Goal: Transaction & Acquisition: Book appointment/travel/reservation

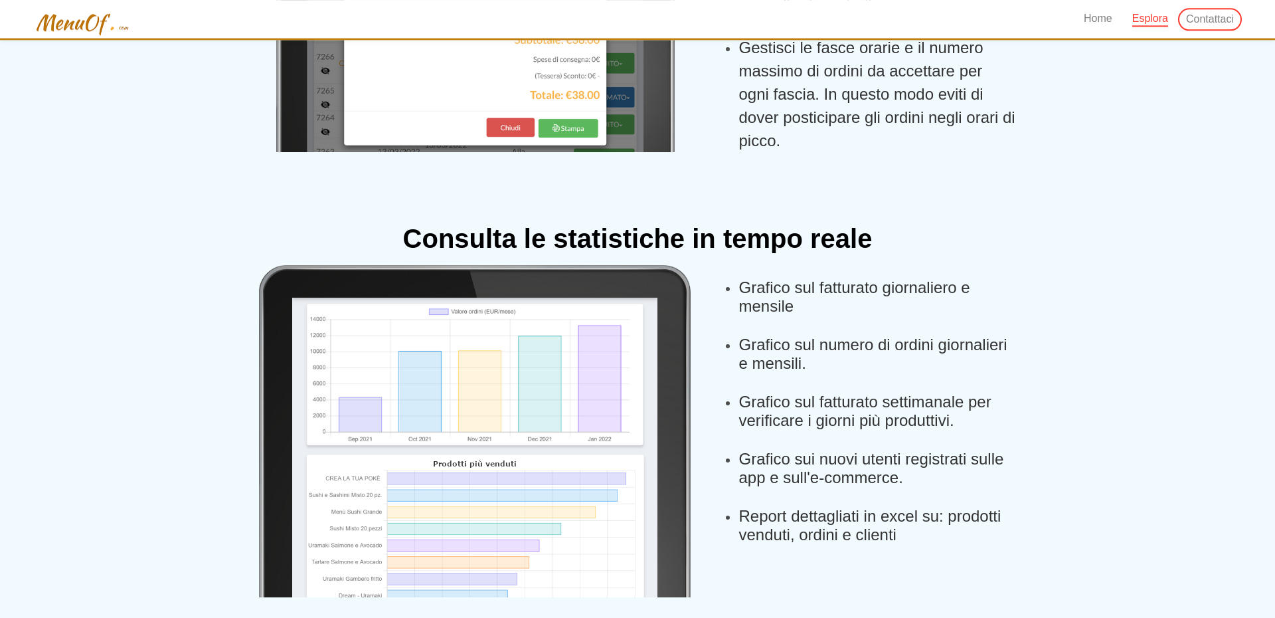
scroll to position [1665, 0]
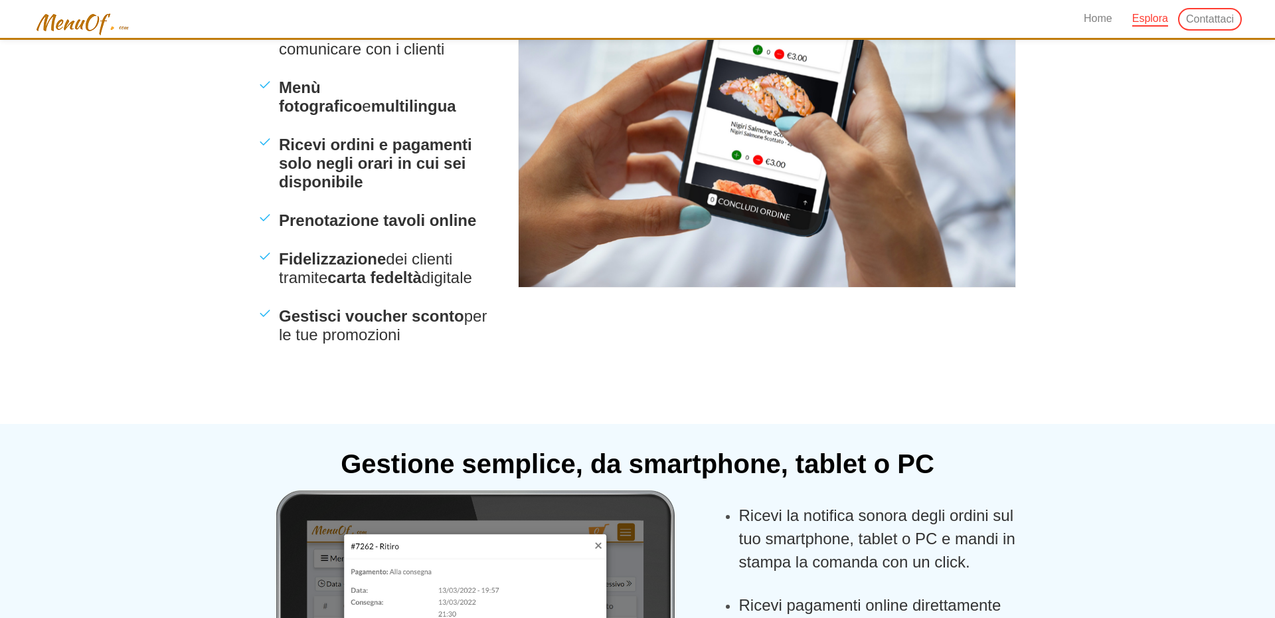
click at [1073, 23] on div "Home Esplora Contattaci" at bounding box center [637, 19] width 1209 height 38
click at [1083, 17] on link "Home" at bounding box center [1098, 19] width 48 height 38
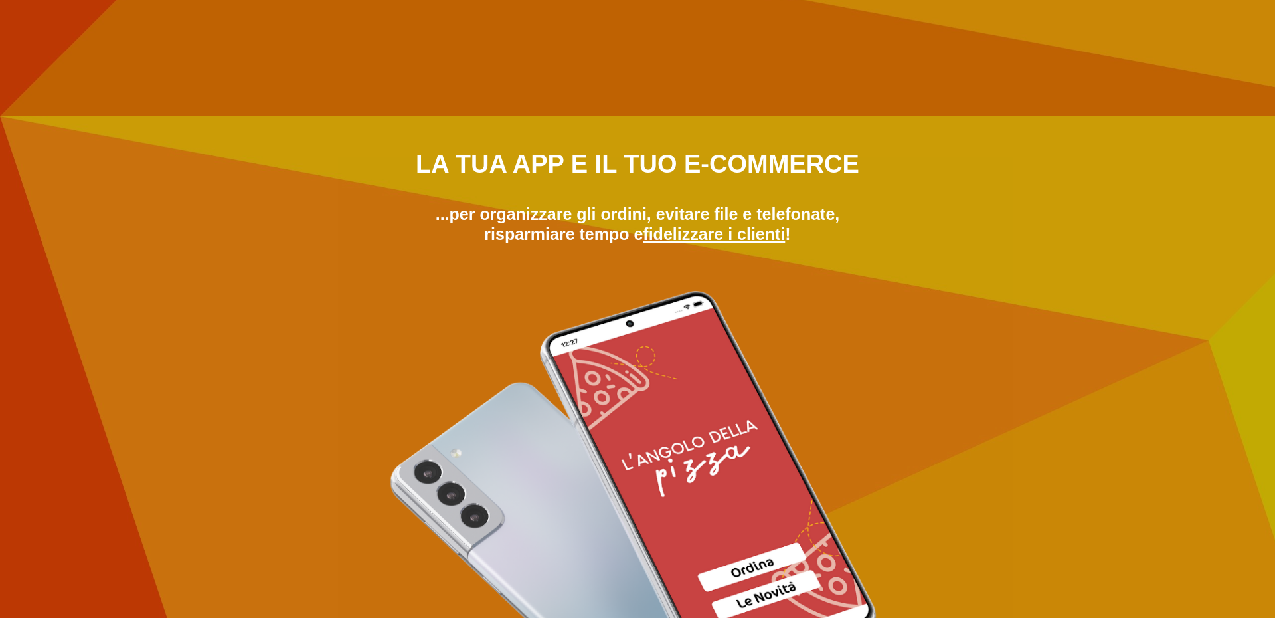
scroll to position [0, 0]
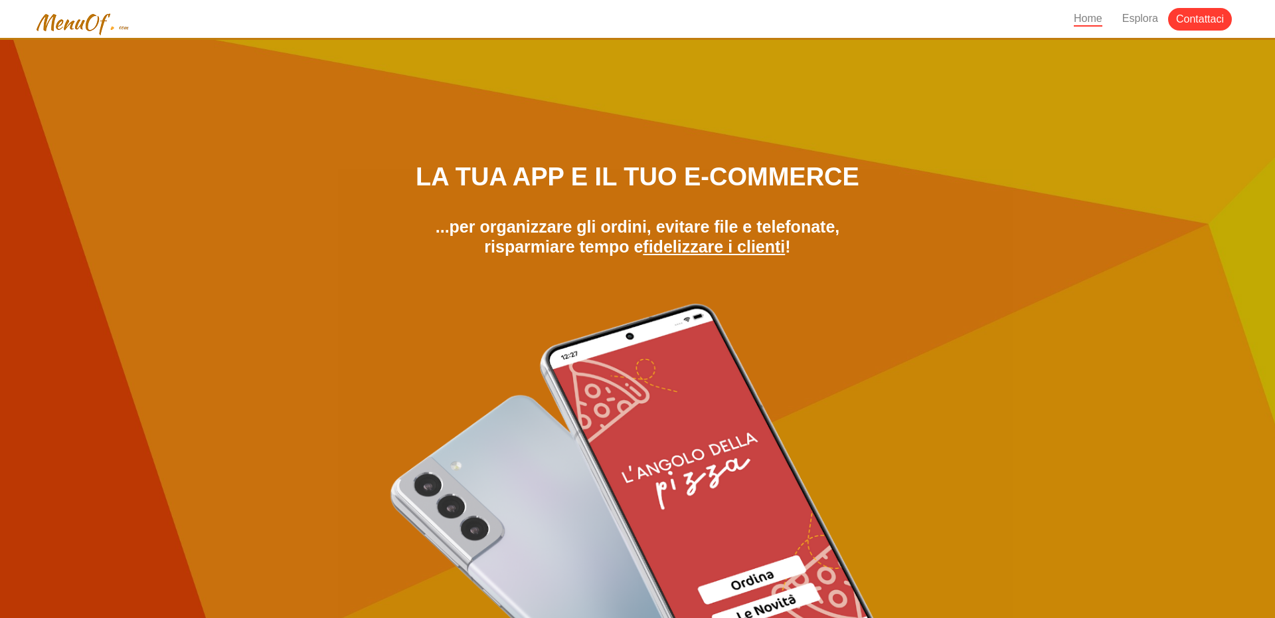
click at [1187, 17] on span "Contattaci" at bounding box center [1200, 20] width 48 height 15
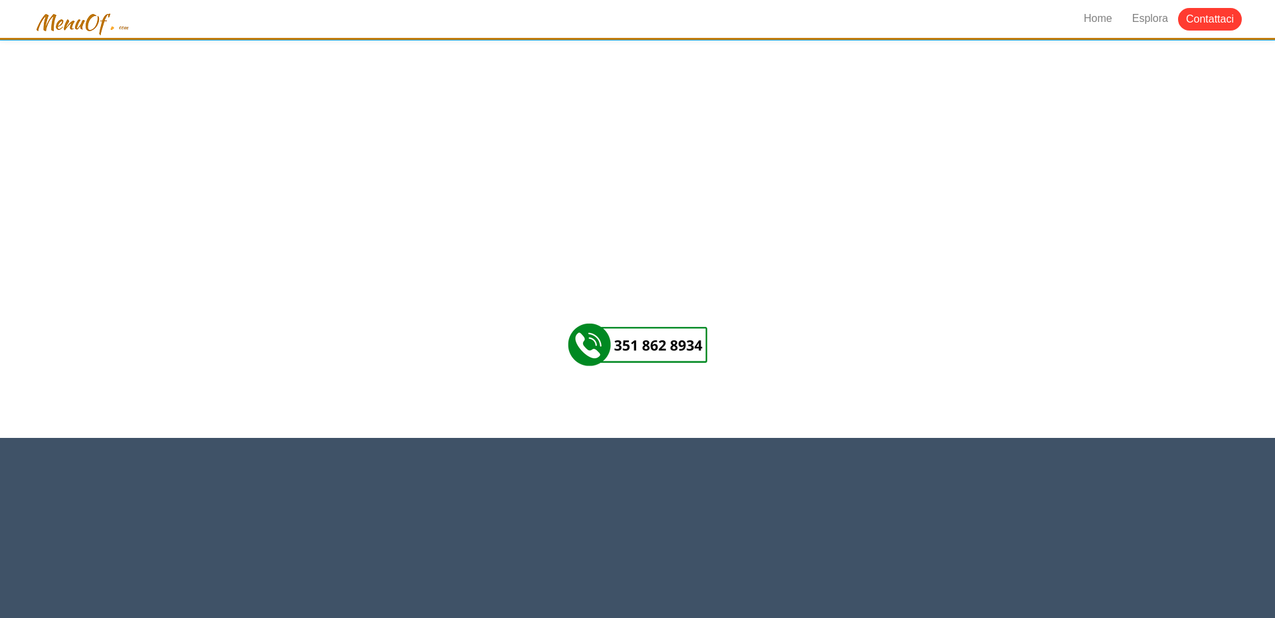
scroll to position [3826, 0]
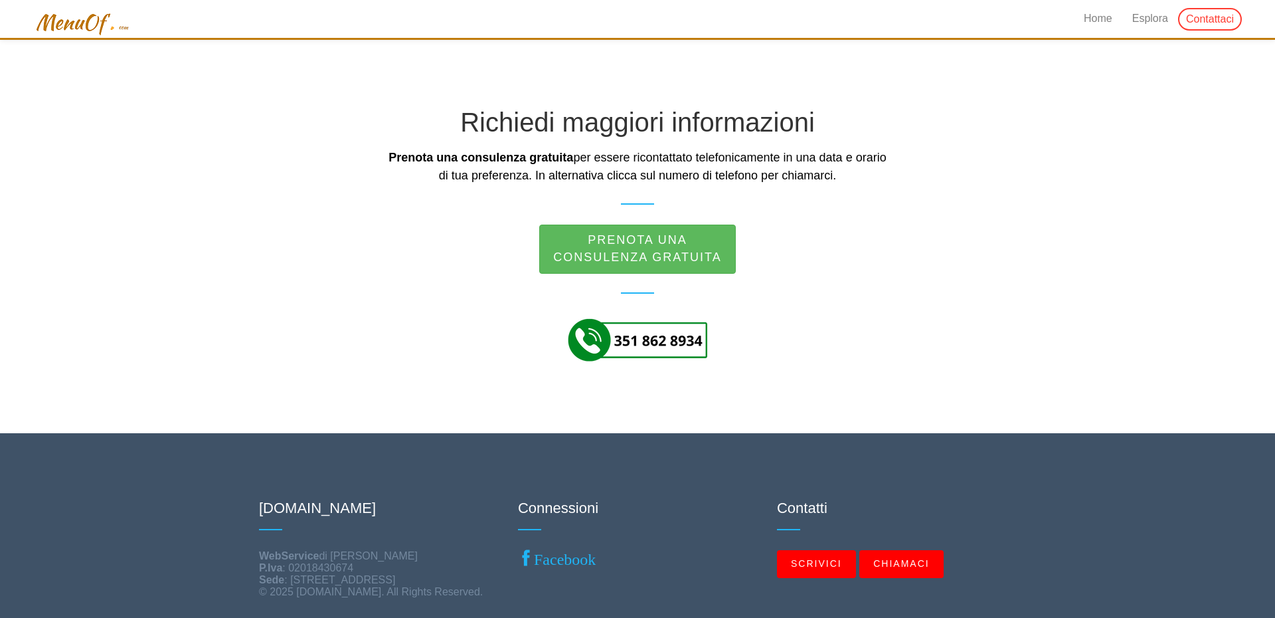
click at [648, 347] on img at bounding box center [637, 339] width 143 height 53
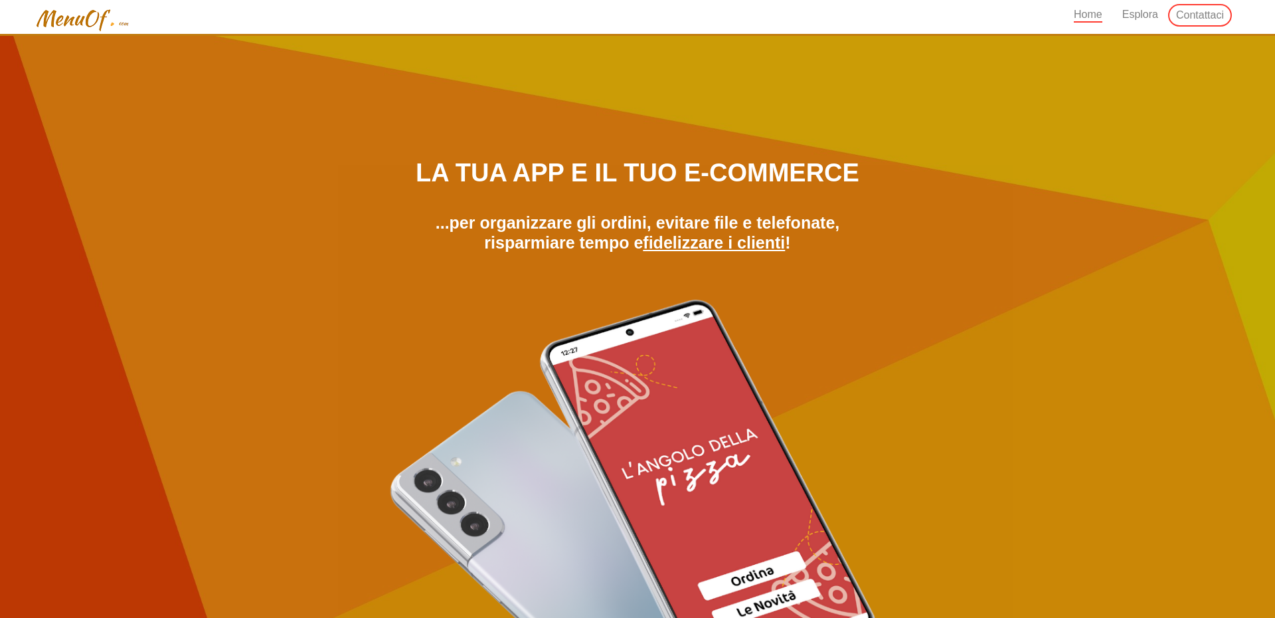
scroll to position [0, 0]
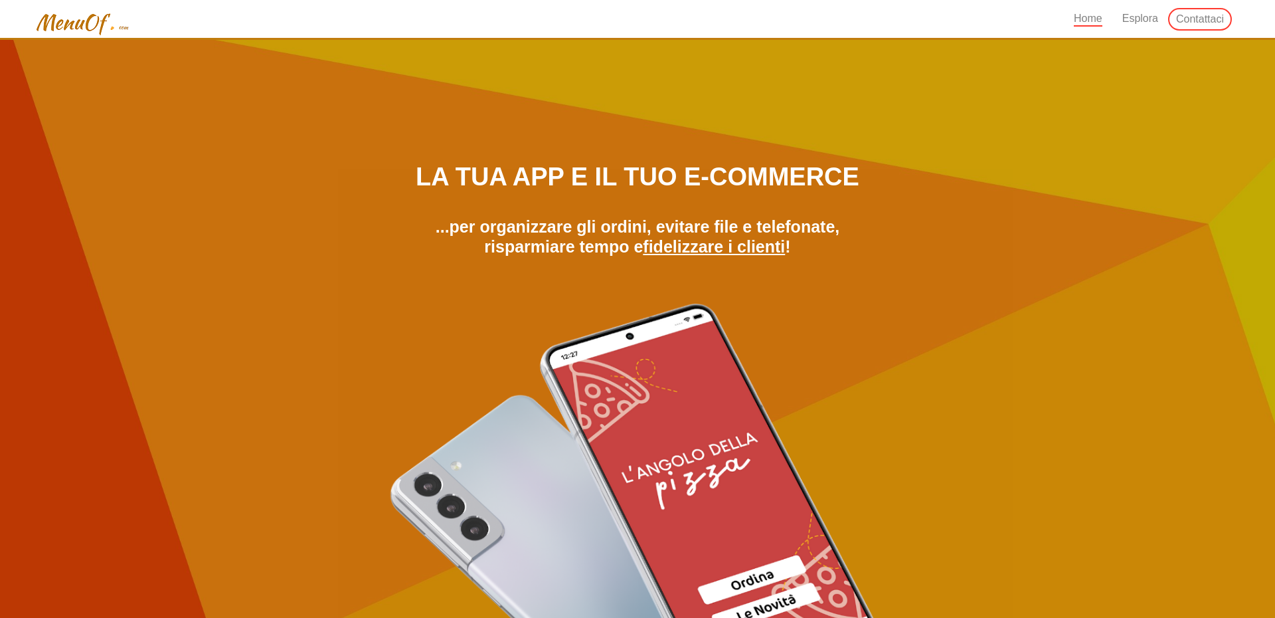
click at [96, 26] on img at bounding box center [82, 24] width 98 height 25
click at [1189, 19] on span "Contattaci" at bounding box center [1200, 20] width 48 height 15
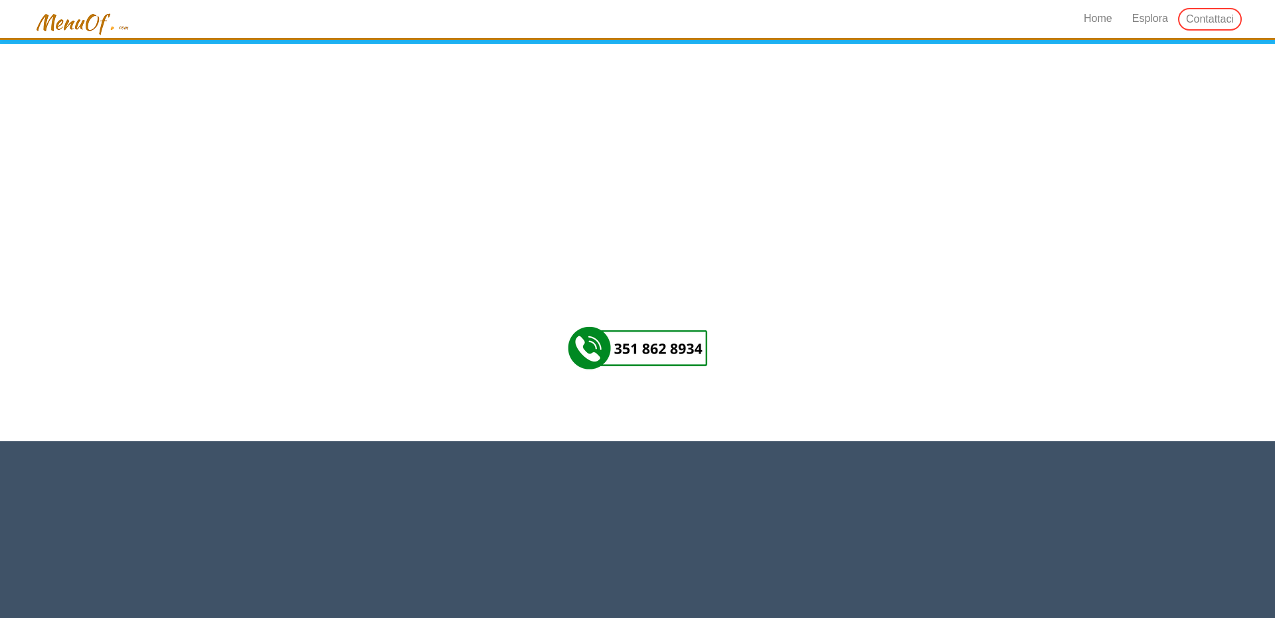
scroll to position [3826, 0]
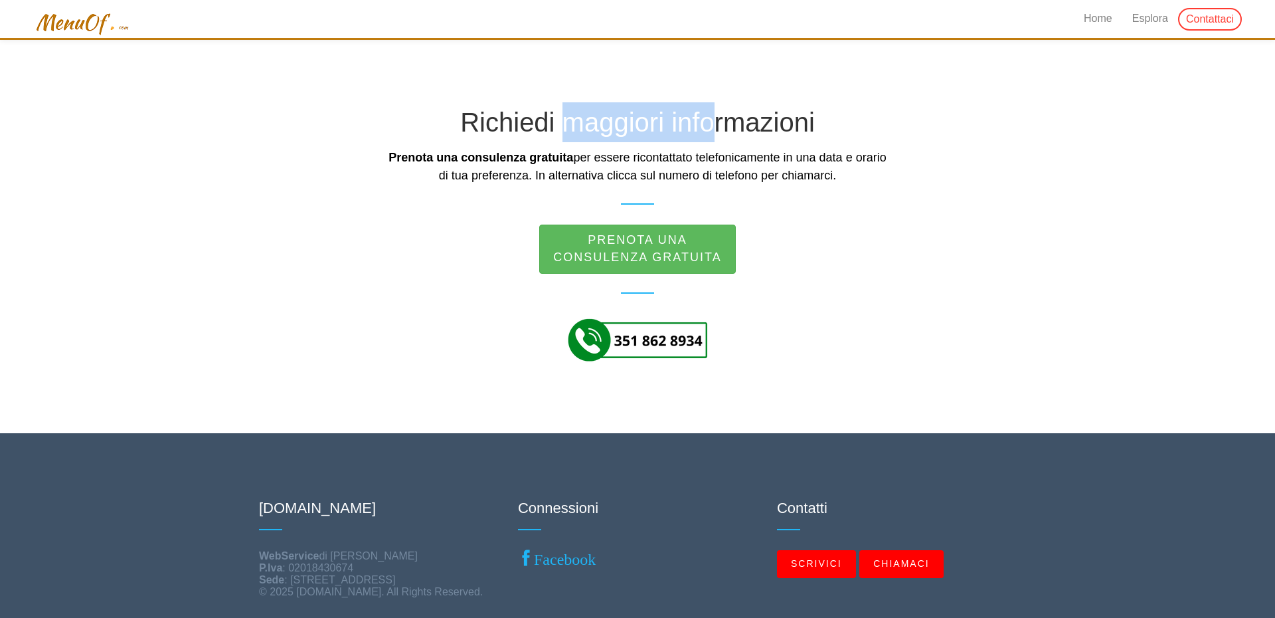
drag, startPoint x: 578, startPoint y: 120, endPoint x: 752, endPoint y: 116, distance: 174.0
click at [742, 118] on h2 "Richiedi maggiori informazioni" at bounding box center [637, 125] width 757 height 46
click at [752, 116] on h2 "Richiedi maggiori informazioni" at bounding box center [637, 125] width 757 height 46
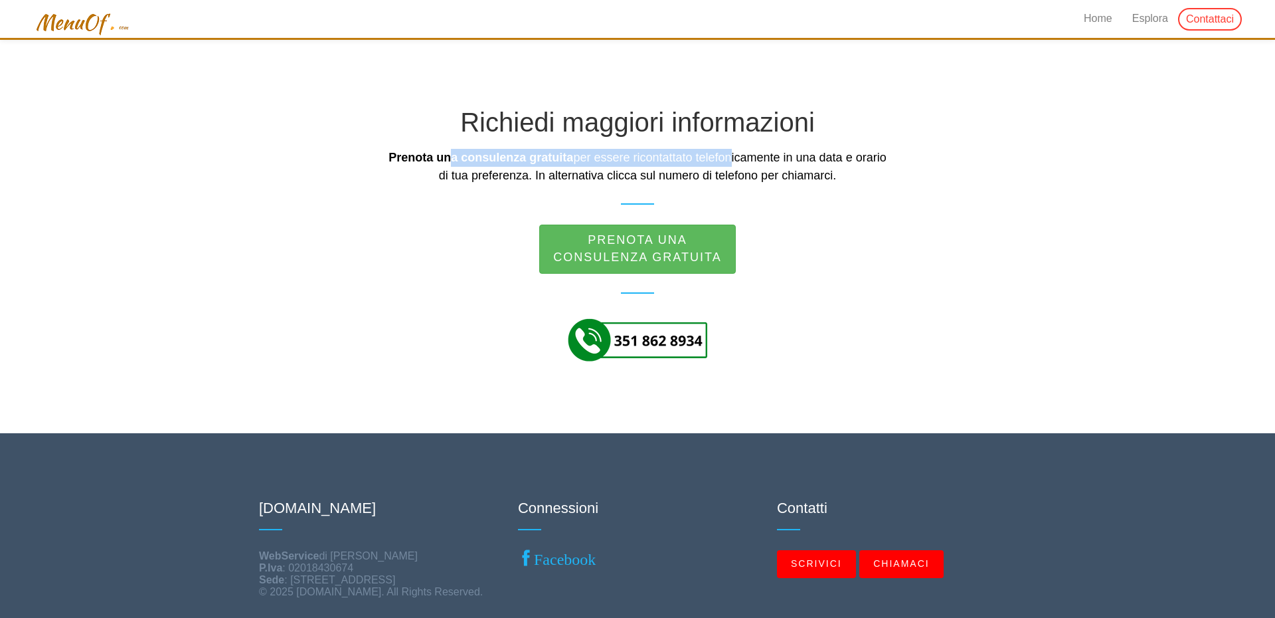
drag, startPoint x: 467, startPoint y: 153, endPoint x: 745, endPoint y: 157, distance: 277.6
click at [745, 157] on h3 "Prenota una consulenza gratuita per essere ricontattato telefonicamente in una …" at bounding box center [637, 177] width 498 height 56
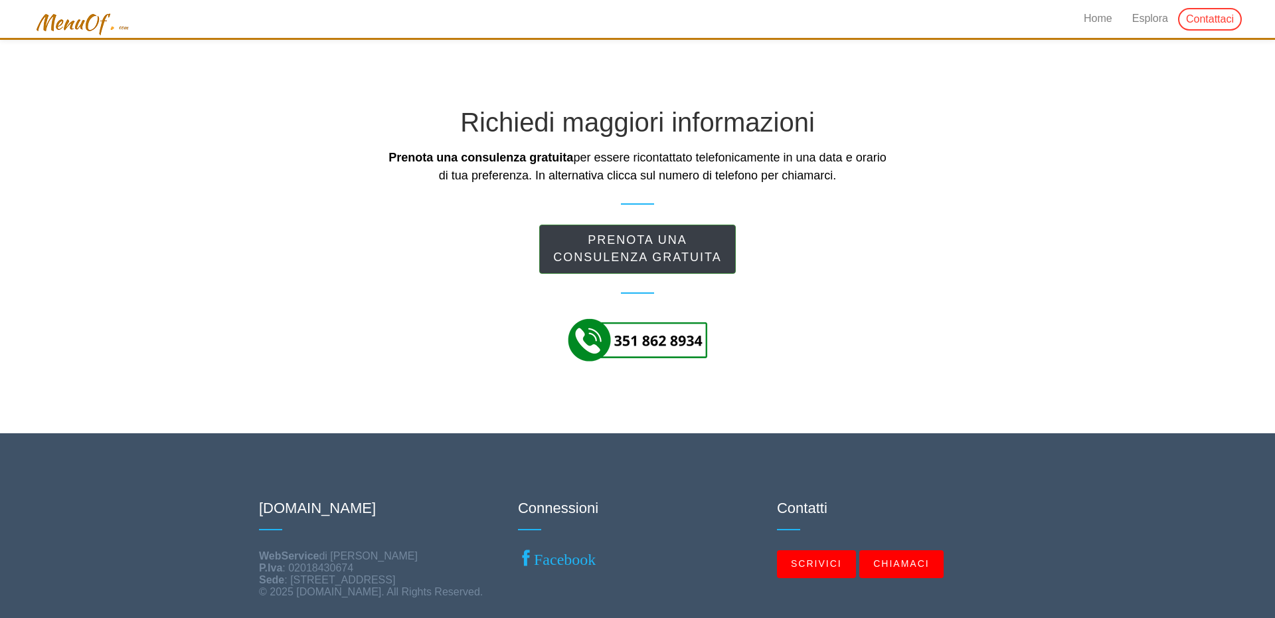
click at [695, 254] on link "Prenota una consulenza gratuita" at bounding box center [637, 248] width 196 height 48
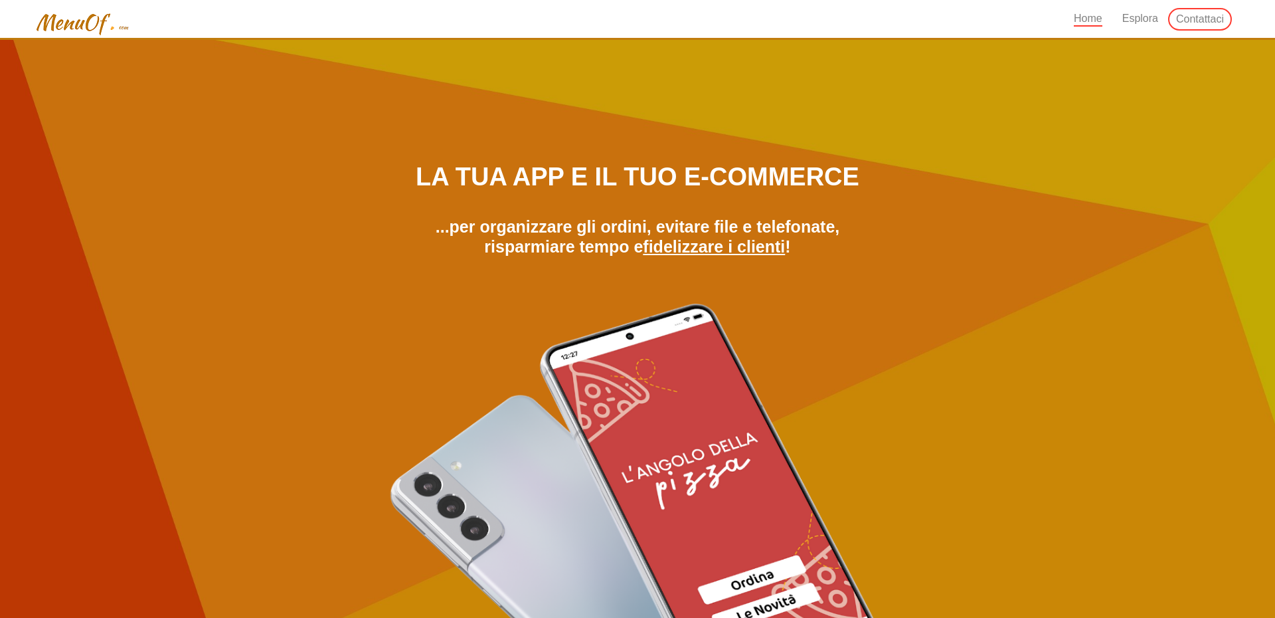
click at [574, 200] on div "La tua app e il tuo e-commerce ...per organizzare gli ordini, evitare file e te…" at bounding box center [637, 468] width 521 height 622
click at [1094, 13] on span "Home" at bounding box center [1088, 19] width 29 height 15
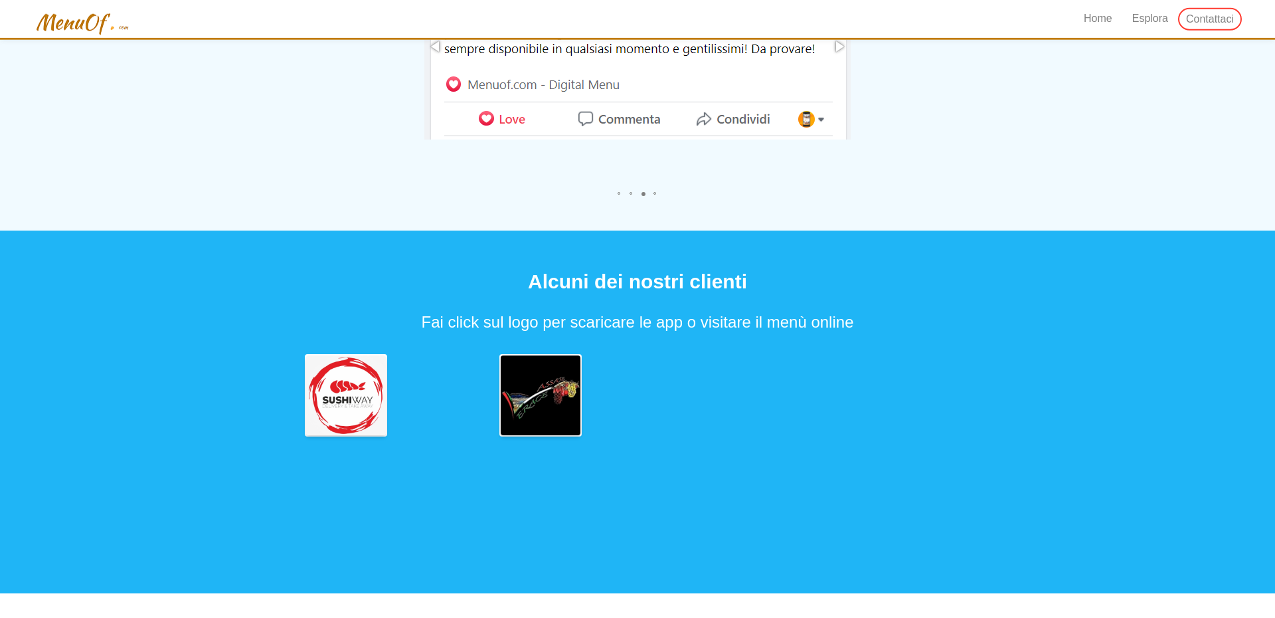
scroll to position [3068, 0]
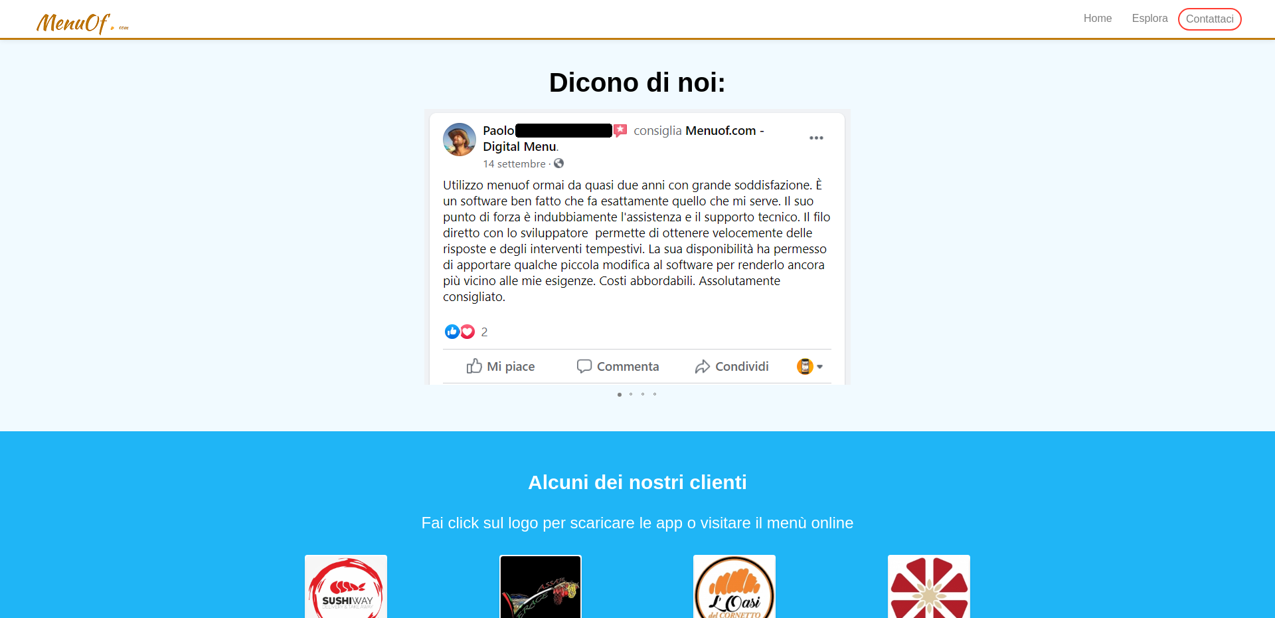
click at [914, 269] on div at bounding box center [637, 256] width 777 height 295
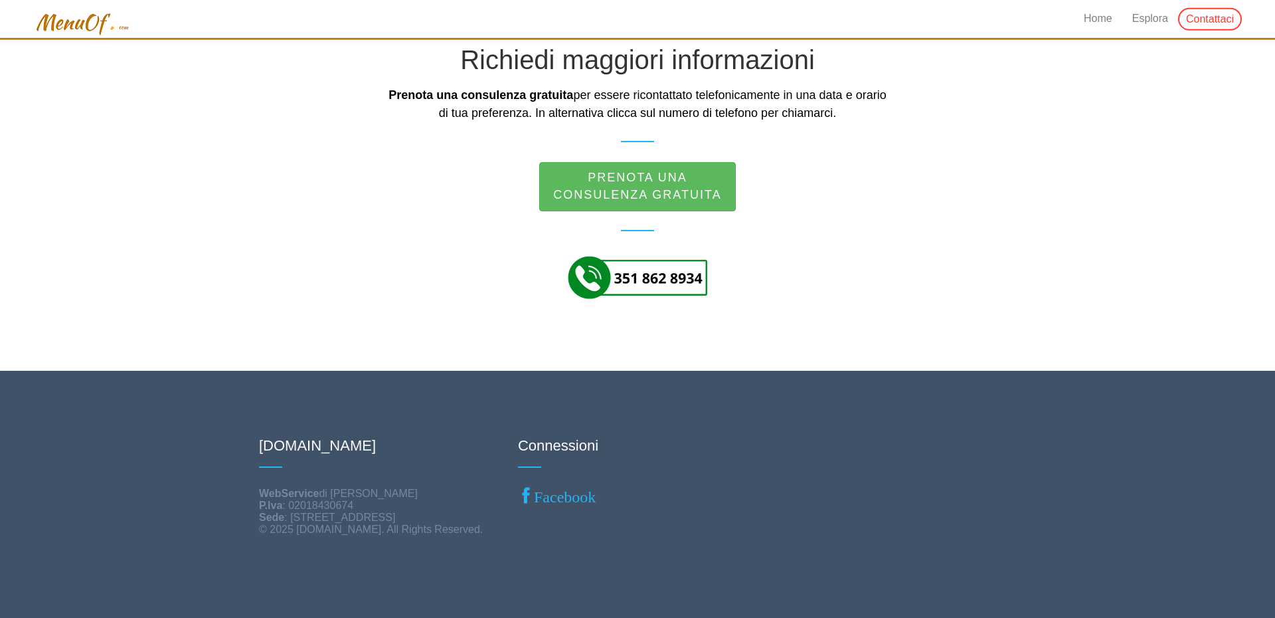
scroll to position [3891, 0]
click at [557, 496] on link "Facebook" at bounding box center [557, 495] width 78 height 17
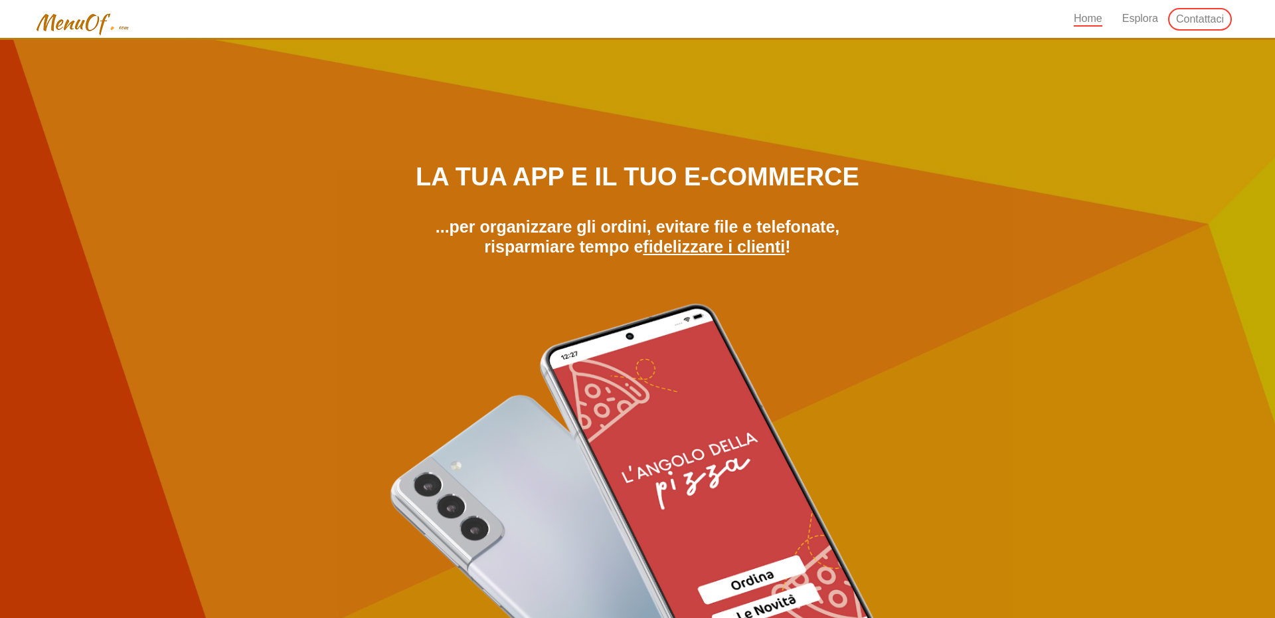
click at [103, 23] on img at bounding box center [82, 24] width 98 height 25
